Goal: Transaction & Acquisition: Purchase product/service

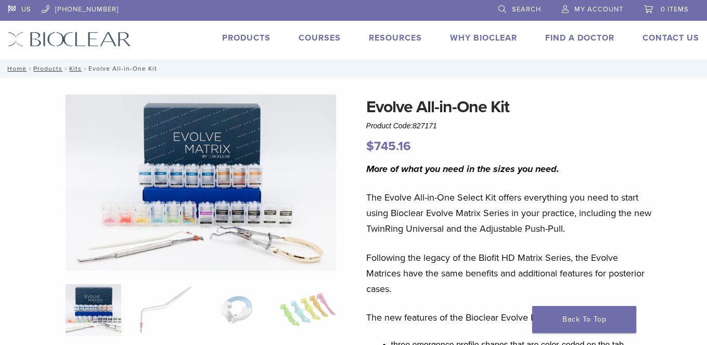
click at [98, 48] on div "US [PHONE_NUMBER] Search My Account 0 items Cart No products in the cart. Back …" at bounding box center [353, 29] width 707 height 59
click at [95, 41] on img at bounding box center [69, 39] width 123 height 15
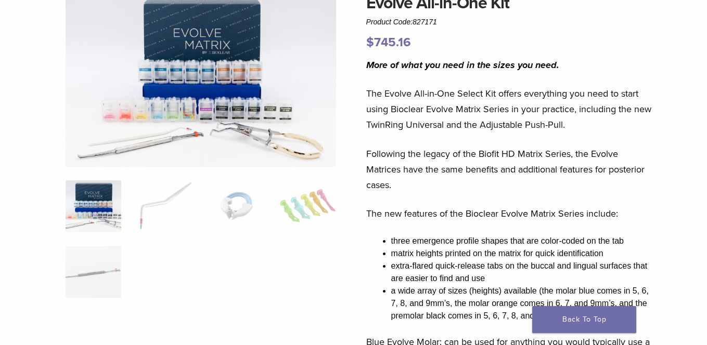
scroll to position [52, 0]
